Goal: Check status: Check status

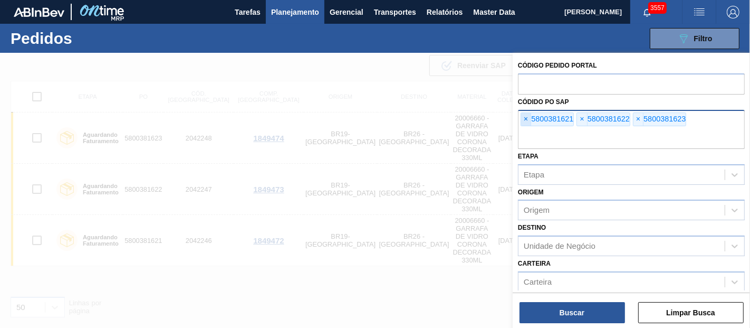
click at [527, 114] on span "×" at bounding box center [526, 119] width 10 height 13
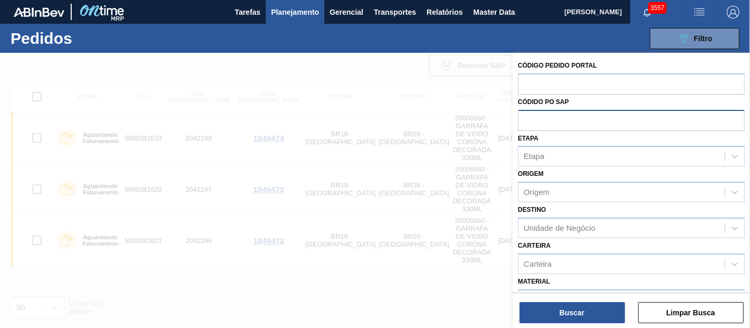
click at [527, 114] on input "text" at bounding box center [631, 120] width 227 height 20
paste input "text"
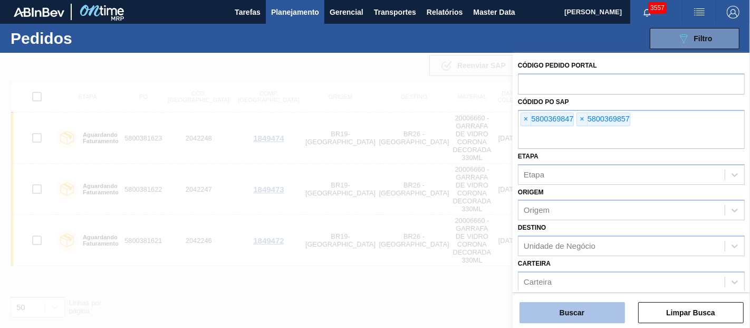
click at [589, 311] on button "Buscar" at bounding box center [571, 312] width 105 height 21
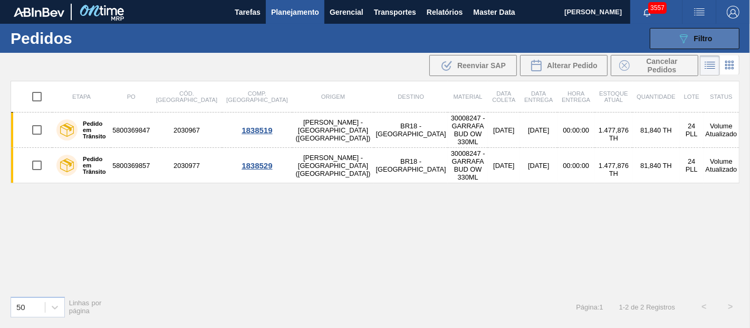
click at [723, 33] on button "089F7B8B-B2A5-4AFE-B5C0-19BA573D28AC Filtro" at bounding box center [695, 38] width 90 height 21
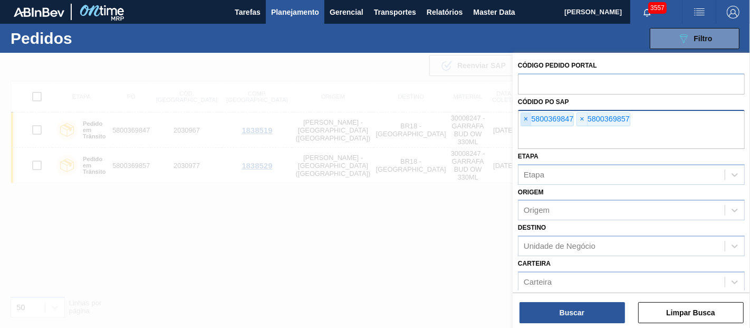
click at [529, 119] on span "×" at bounding box center [526, 119] width 10 height 13
click at [529, 129] on input "text" at bounding box center [631, 139] width 227 height 20
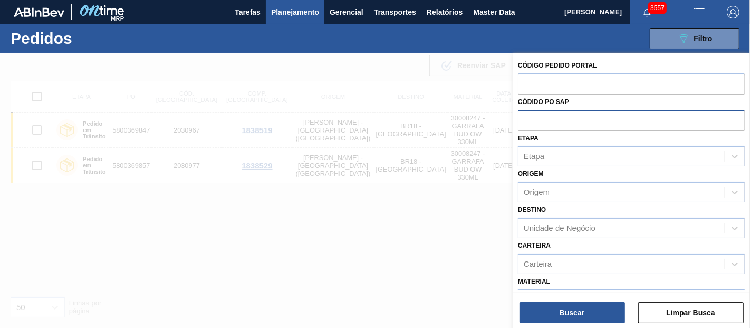
paste input "text"
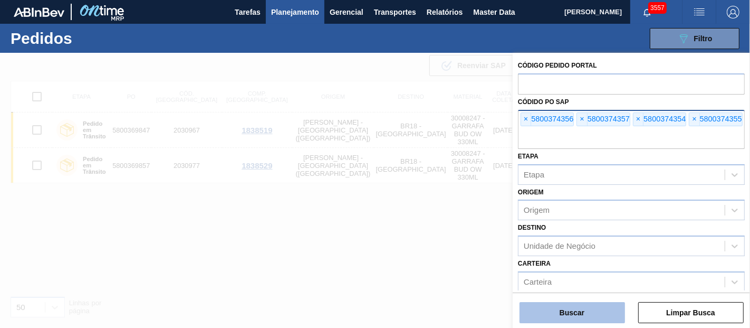
click at [574, 308] on button "Buscar" at bounding box center [571, 312] width 105 height 21
